Goal: Task Accomplishment & Management: Use online tool/utility

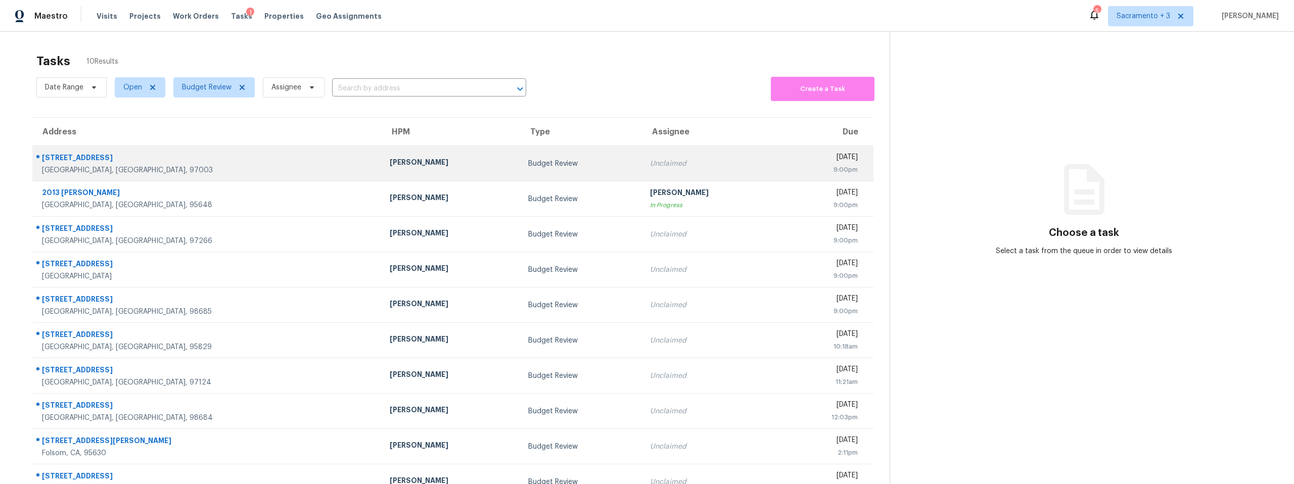
click at [77, 172] on div "[GEOGRAPHIC_DATA], [GEOGRAPHIC_DATA], 97003" at bounding box center [207, 170] width 331 height 10
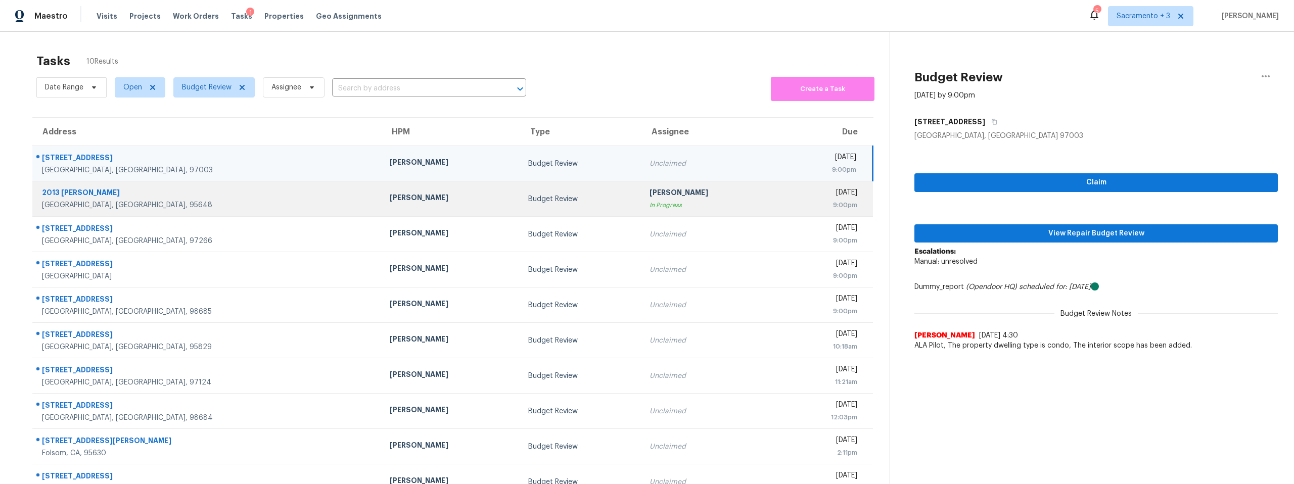
click at [382, 205] on td "[PERSON_NAME]" at bounding box center [451, 198] width 138 height 35
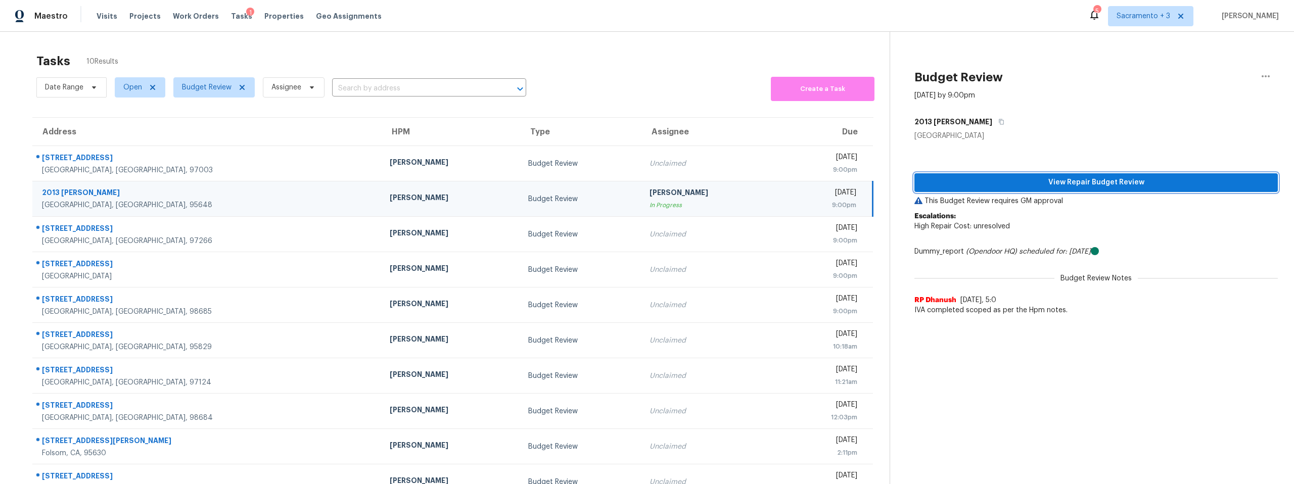
click at [1076, 184] on span "View Repair Budget Review" at bounding box center [1095, 182] width 347 height 13
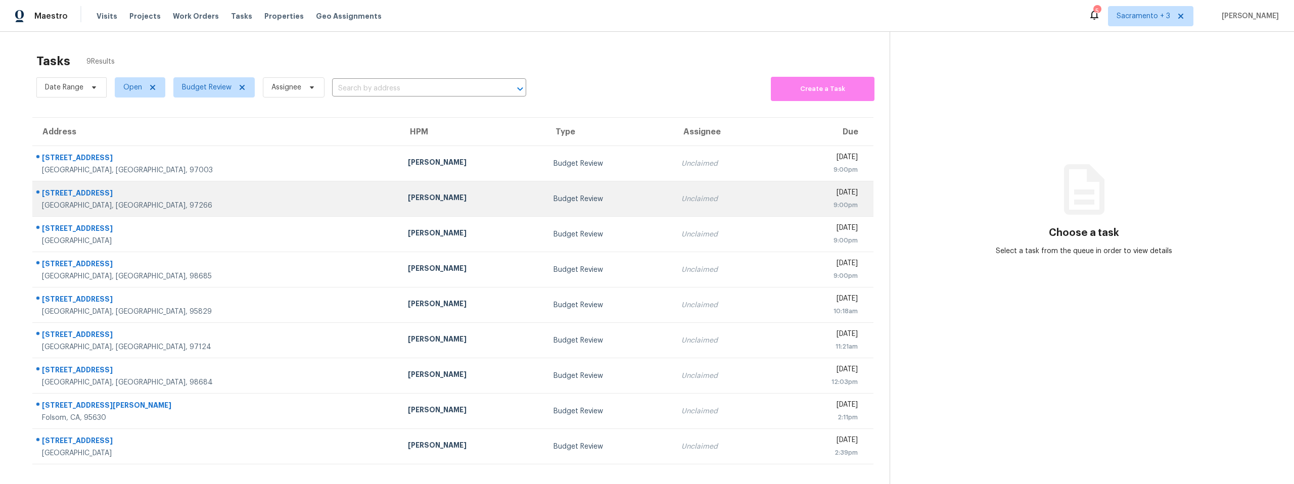
click at [82, 194] on div "[STREET_ADDRESS]" at bounding box center [217, 194] width 350 height 13
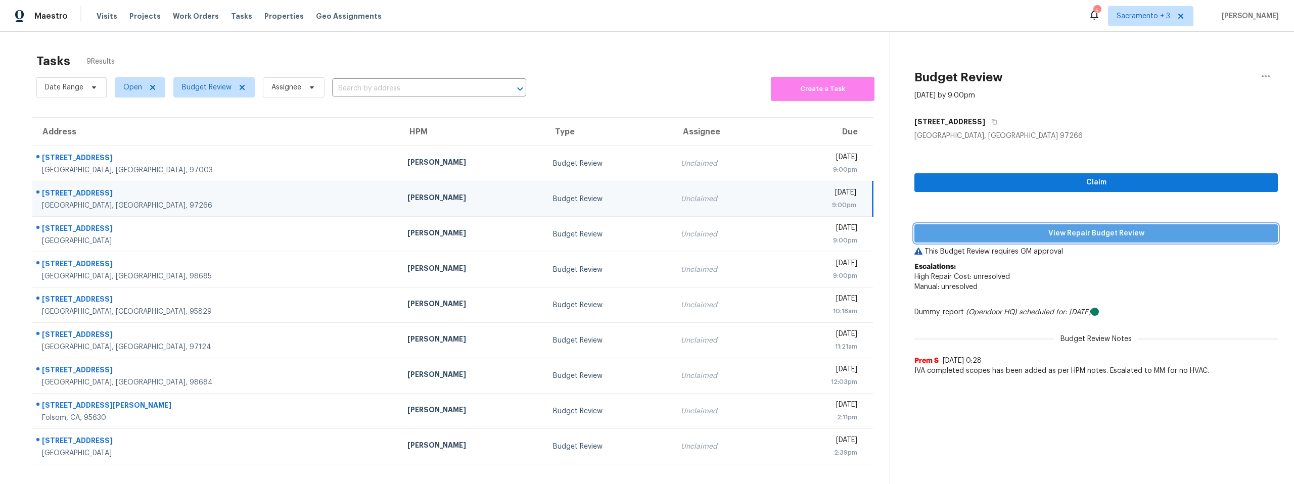
click at [1011, 237] on span "View Repair Budget Review" at bounding box center [1095, 233] width 347 height 13
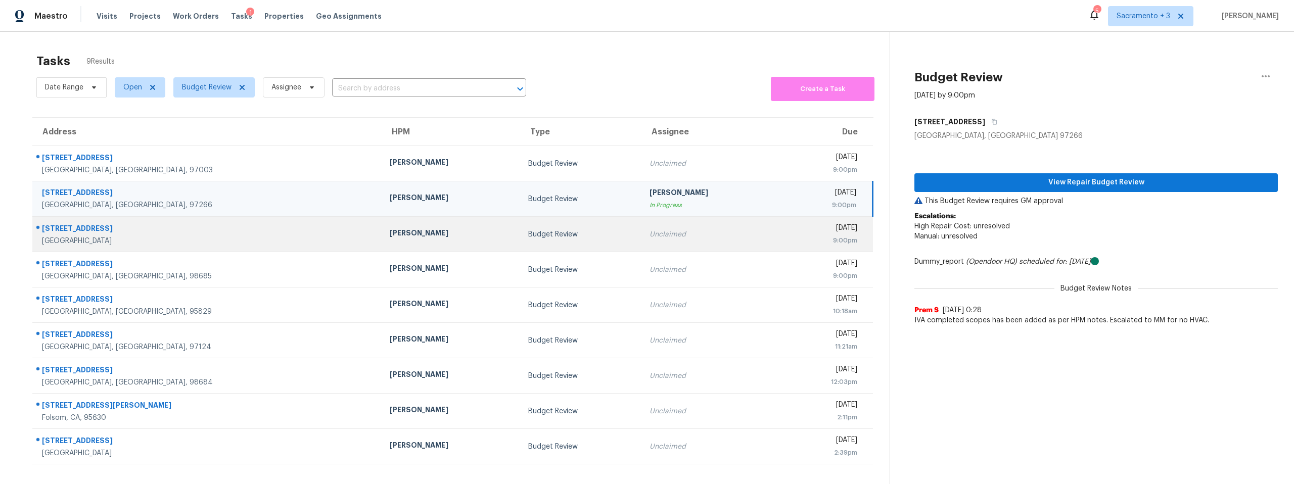
click at [82, 226] on div "[STREET_ADDRESS]" at bounding box center [207, 229] width 331 height 13
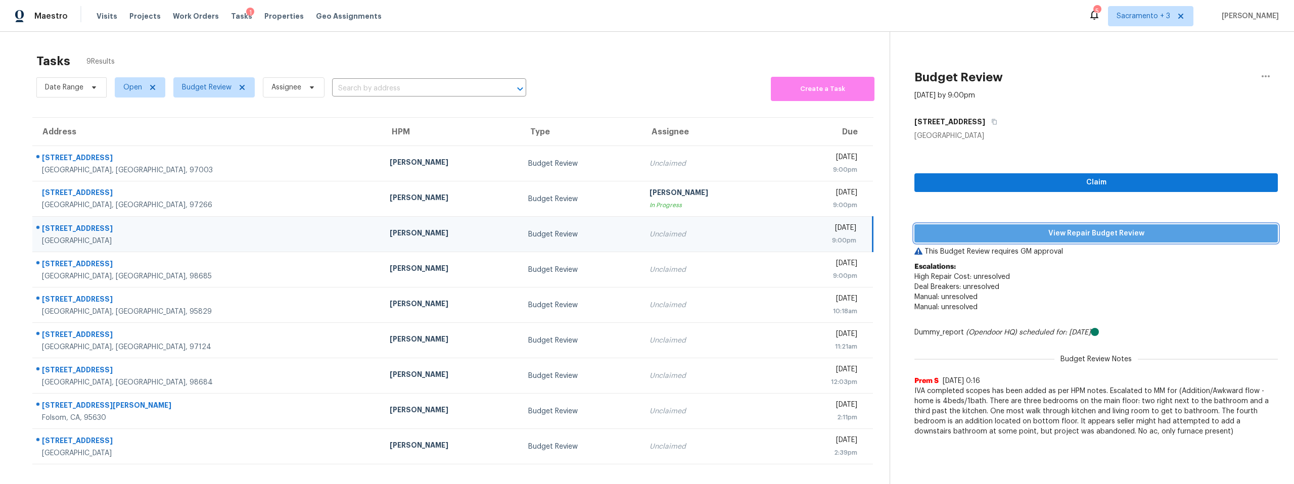
click at [1047, 239] on span "View Repair Budget Review" at bounding box center [1095, 233] width 347 height 13
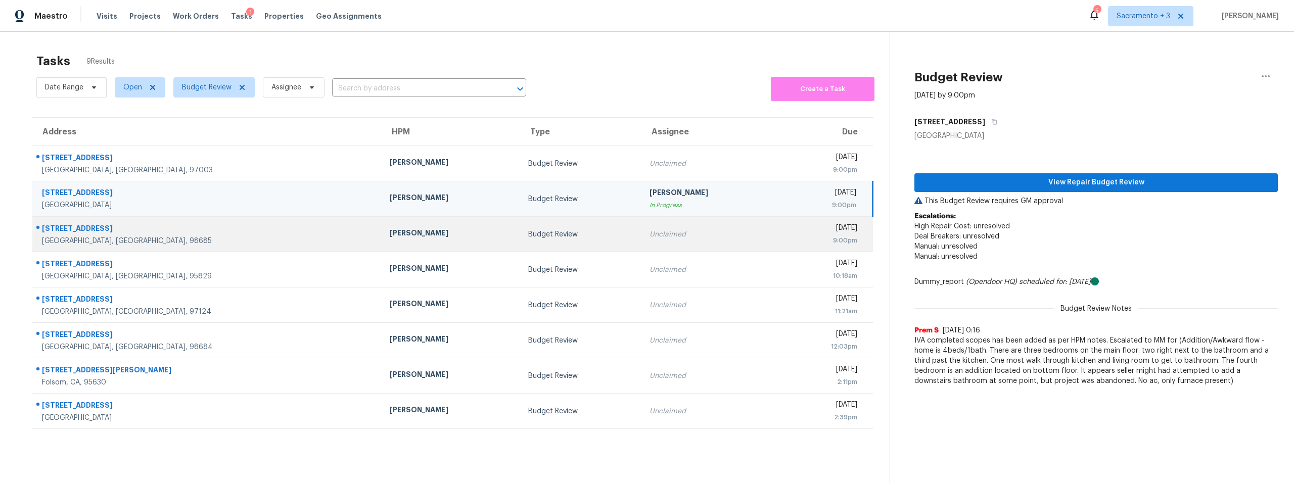
click at [73, 233] on div "[STREET_ADDRESS]" at bounding box center [207, 229] width 331 height 13
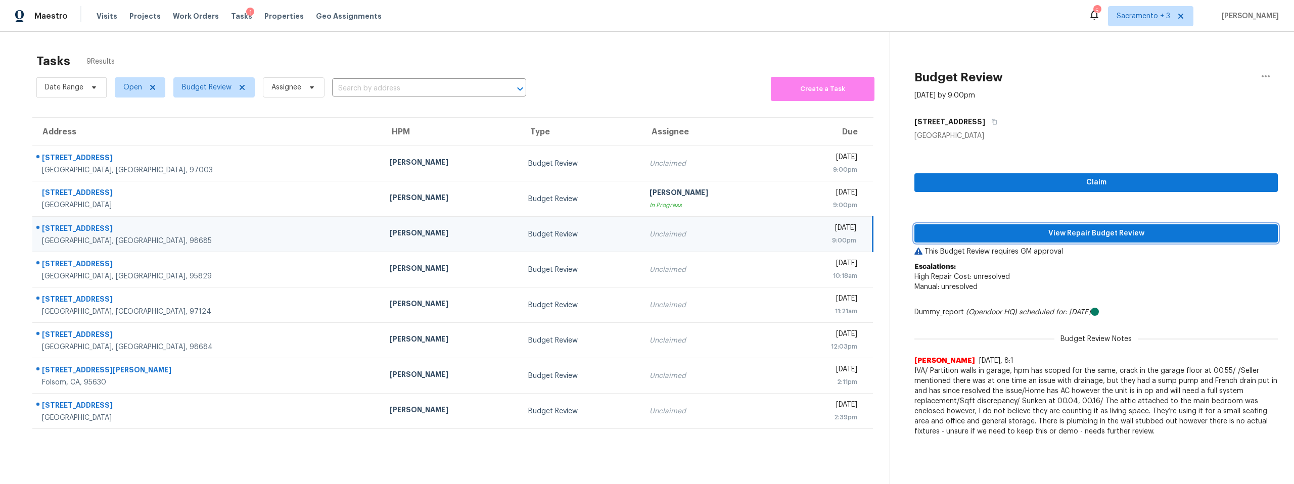
click at [1044, 237] on span "View Repair Budget Review" at bounding box center [1095, 233] width 347 height 13
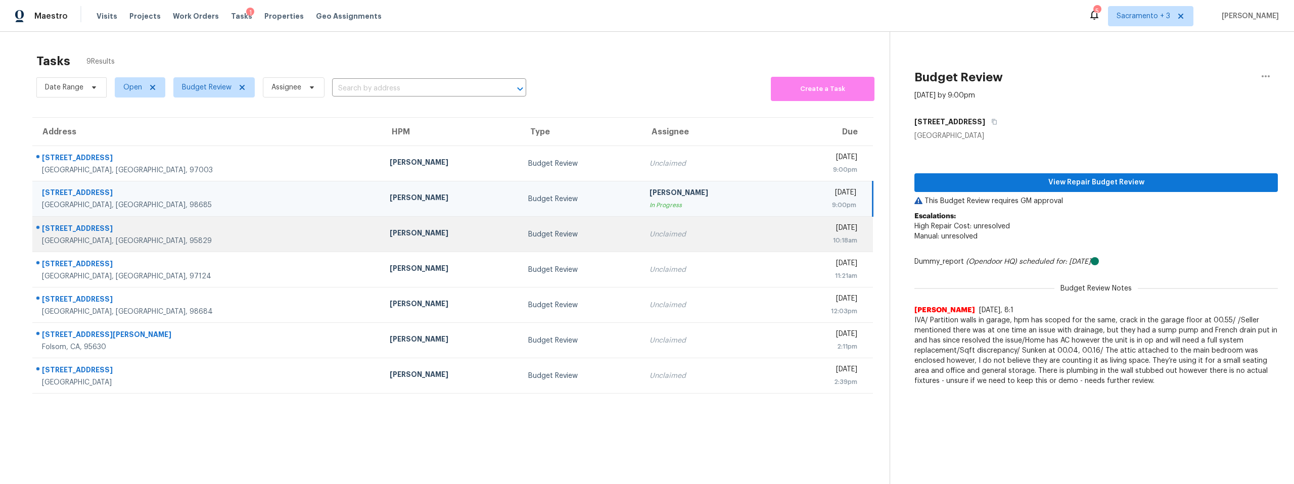
click at [65, 233] on div "8977 Carlisle Ave" at bounding box center [207, 229] width 331 height 13
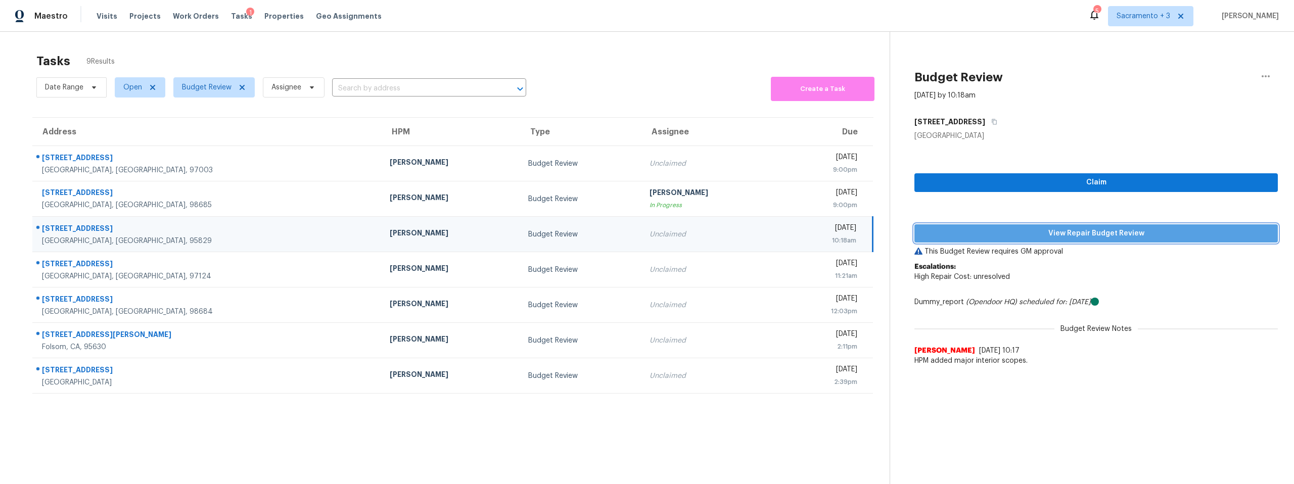
click at [1084, 233] on span "View Repair Budget Review" at bounding box center [1095, 233] width 347 height 13
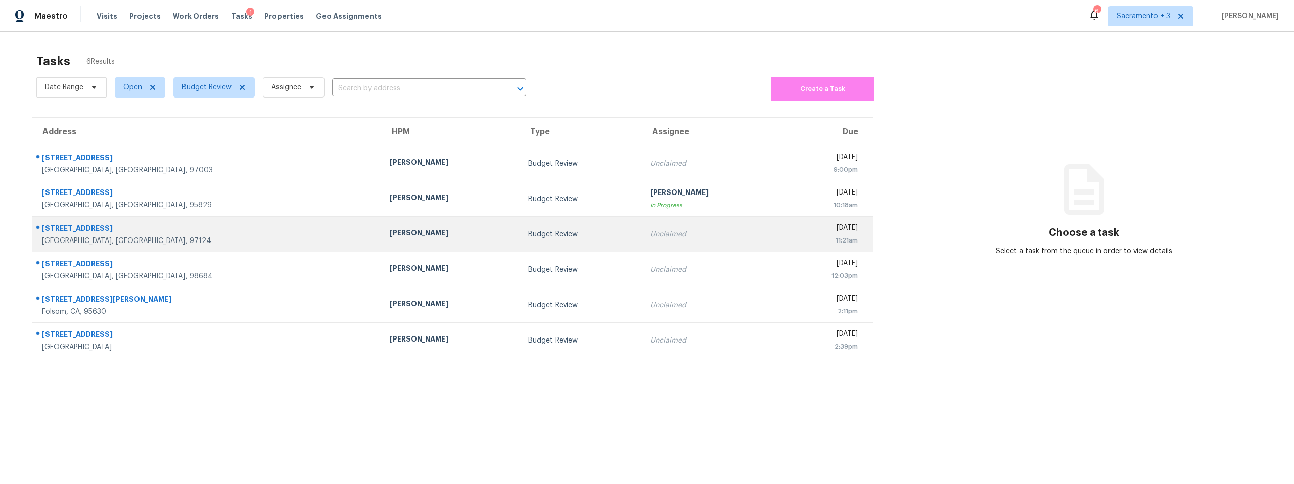
click at [75, 223] on div "[STREET_ADDRESS]" at bounding box center [207, 229] width 331 height 13
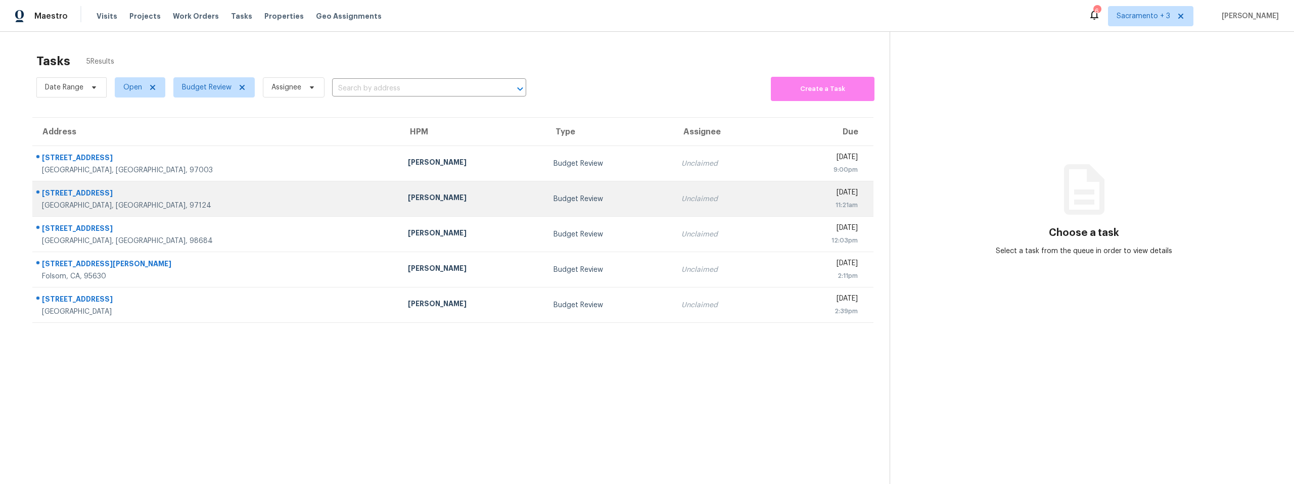
click at [93, 200] on div "2462 NE 11th Ave" at bounding box center [217, 194] width 350 height 13
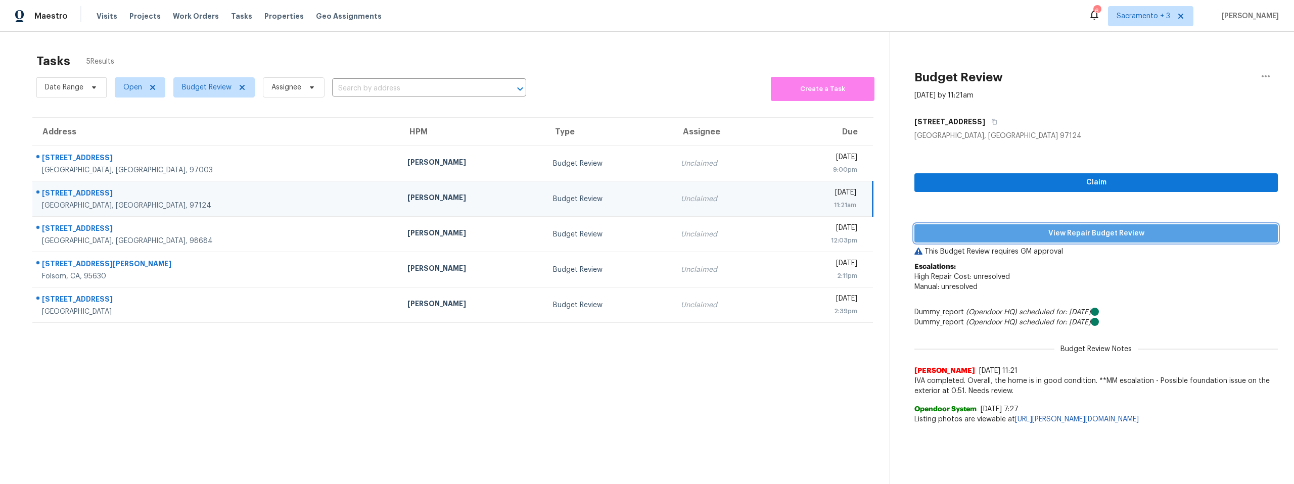
click at [1008, 238] on span "View Repair Budget Review" at bounding box center [1095, 233] width 347 height 13
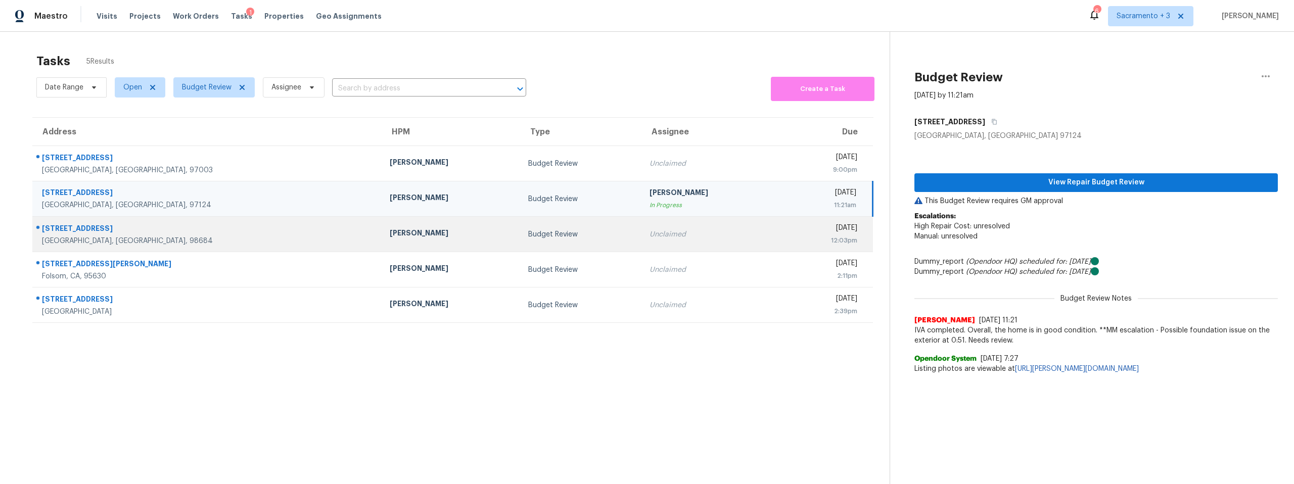
click at [71, 236] on div "[GEOGRAPHIC_DATA], [GEOGRAPHIC_DATA], 98684" at bounding box center [207, 241] width 331 height 10
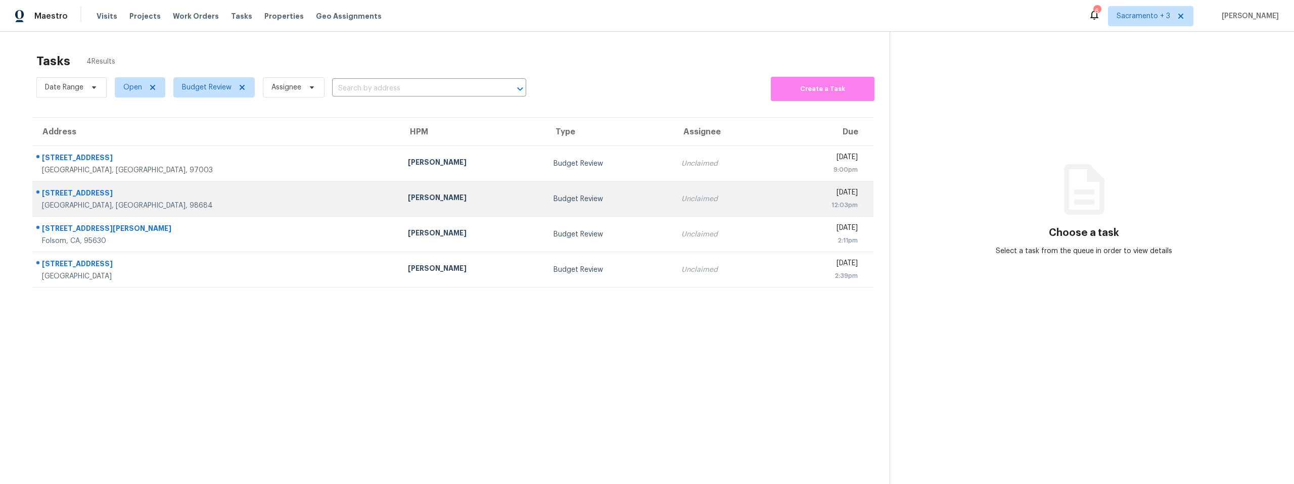
click at [72, 198] on div "[STREET_ADDRESS]" at bounding box center [217, 194] width 350 height 13
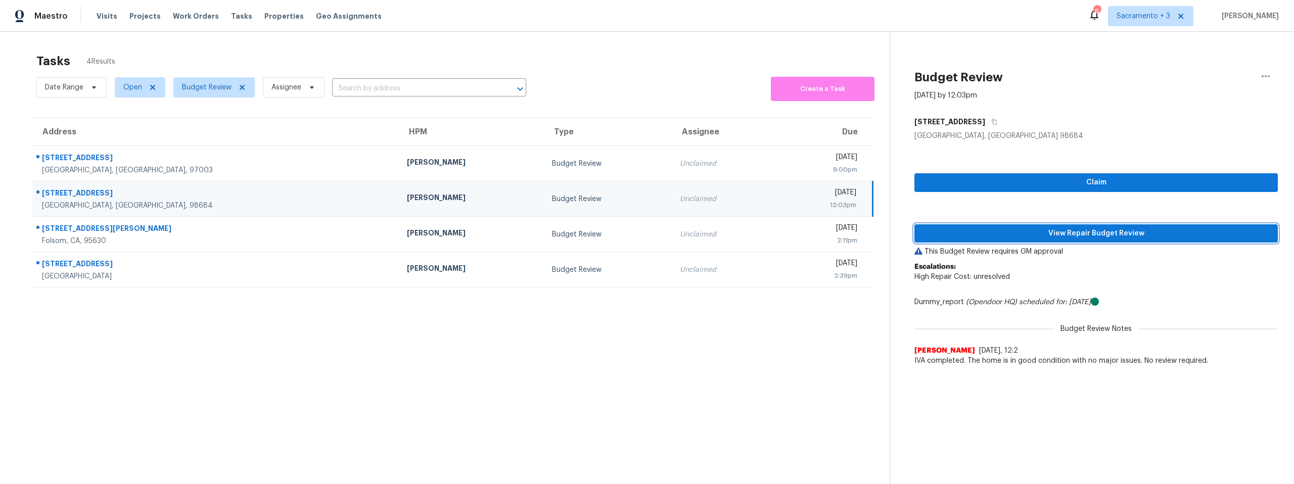
click at [1109, 233] on span "View Repair Budget Review" at bounding box center [1095, 233] width 347 height 13
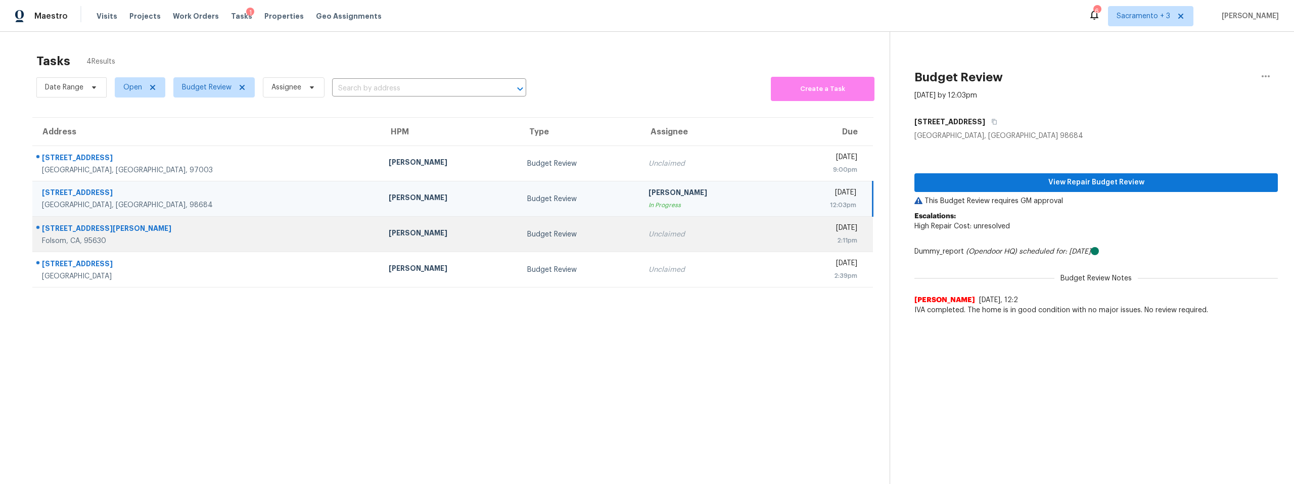
click at [78, 229] on div "[STREET_ADDRESS][PERSON_NAME]" at bounding box center [207, 229] width 330 height 13
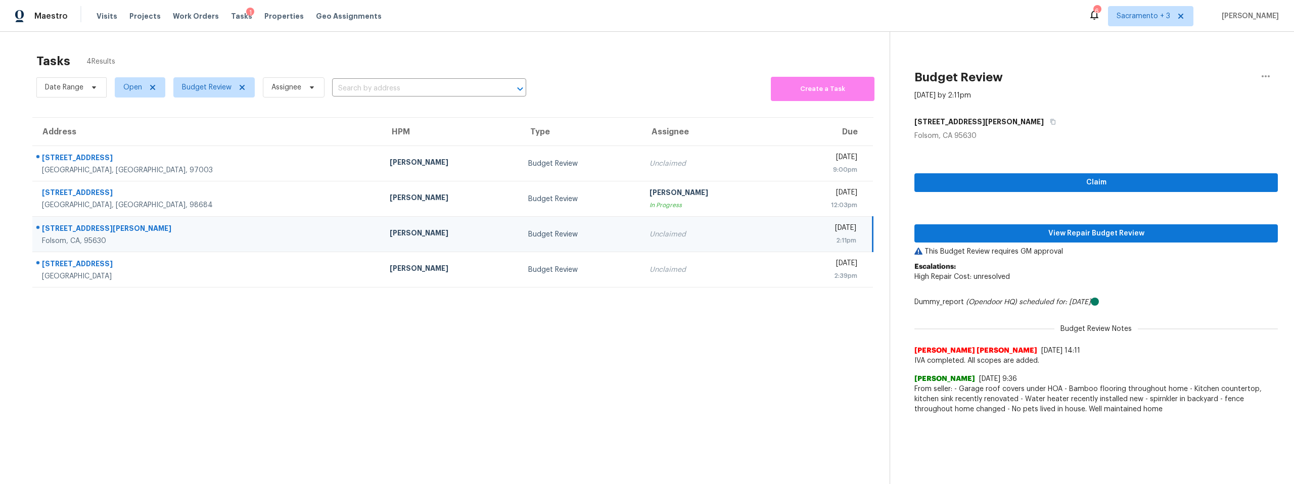
click at [1089, 243] on div "Claim View Repair Budget Review This Budget Review requires GM approval Escalat…" at bounding box center [1095, 280] width 363 height 278
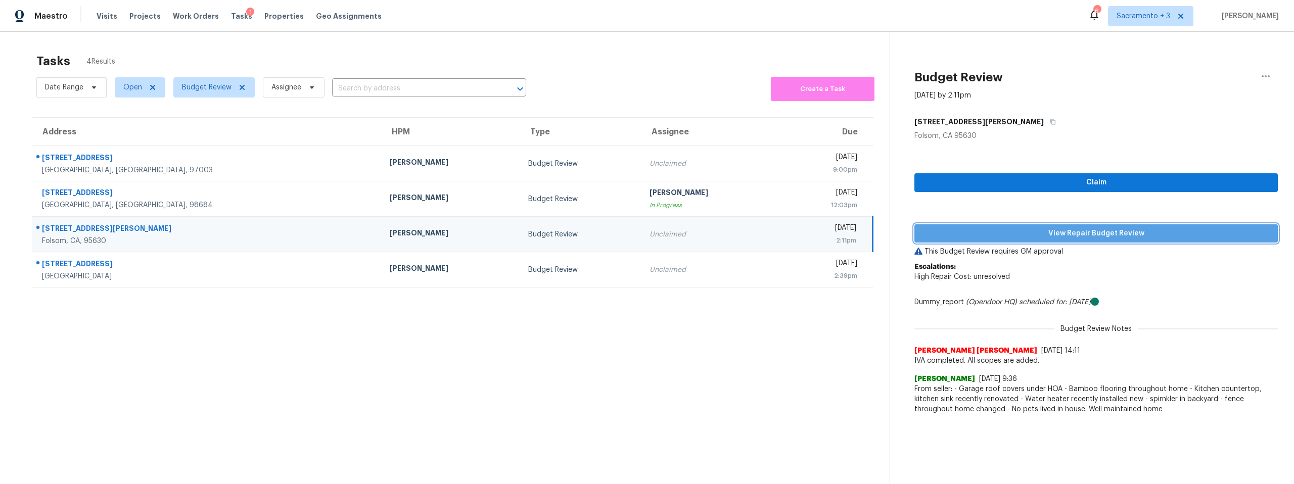
click at [1083, 232] on span "View Repair Budget Review" at bounding box center [1095, 233] width 347 height 13
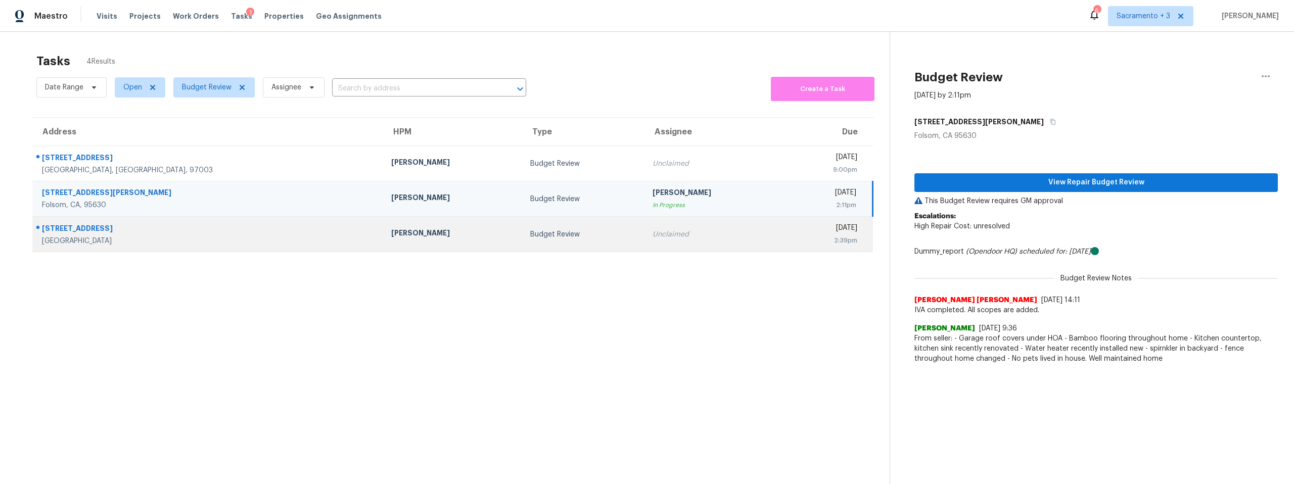
click at [95, 235] on div "[STREET_ADDRESS]" at bounding box center [208, 229] width 333 height 13
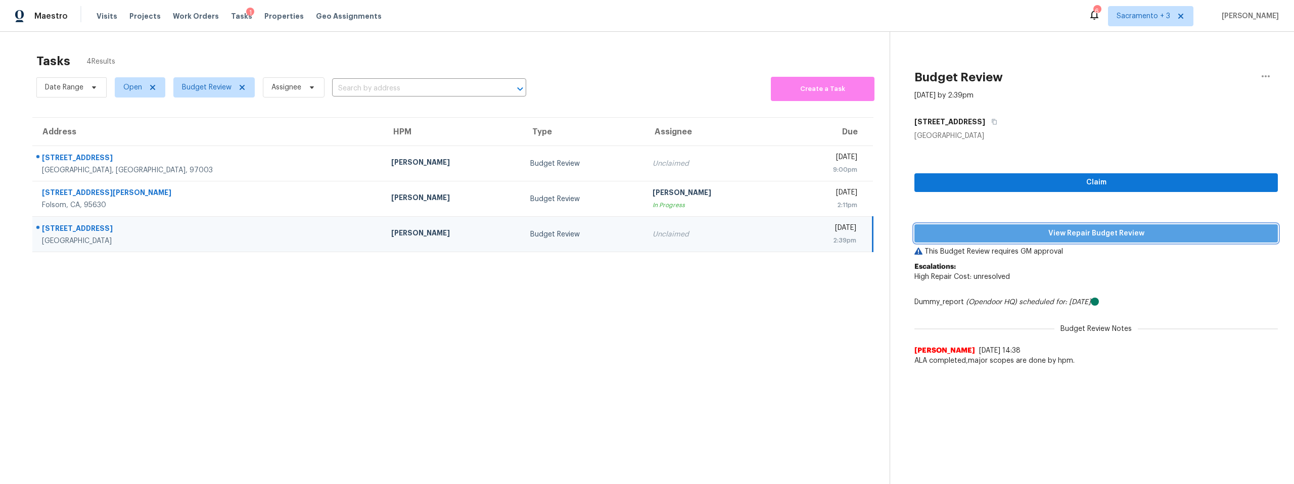
click at [1046, 230] on span "View Repair Budget Review" at bounding box center [1095, 233] width 347 height 13
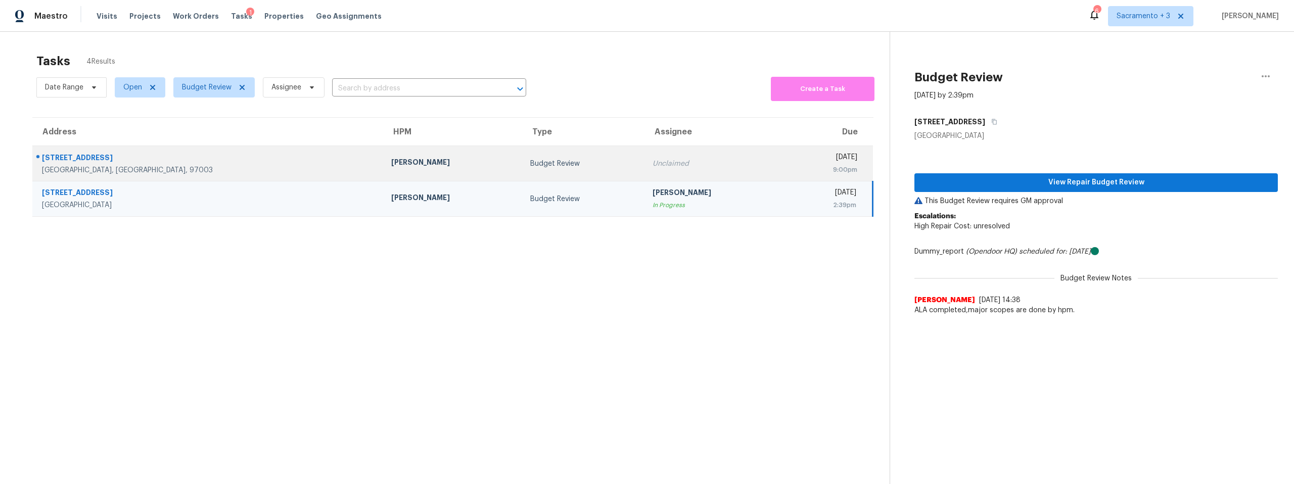
click at [100, 155] on div "[STREET_ADDRESS]" at bounding box center [208, 159] width 333 height 13
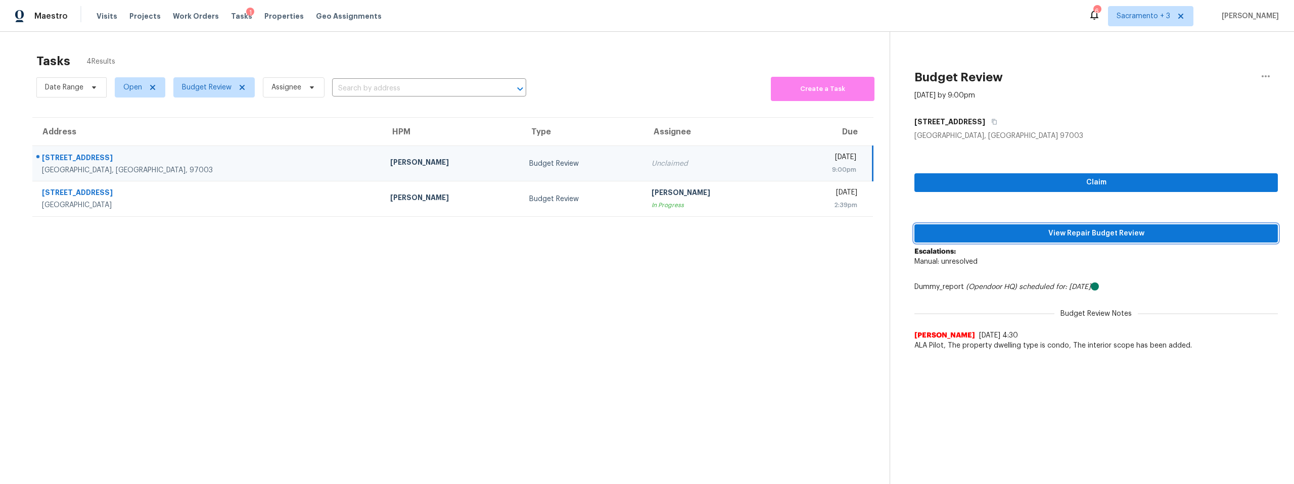
click at [1088, 235] on span "View Repair Budget Review" at bounding box center [1095, 233] width 347 height 13
